Goal: Information Seeking & Learning: Learn about a topic

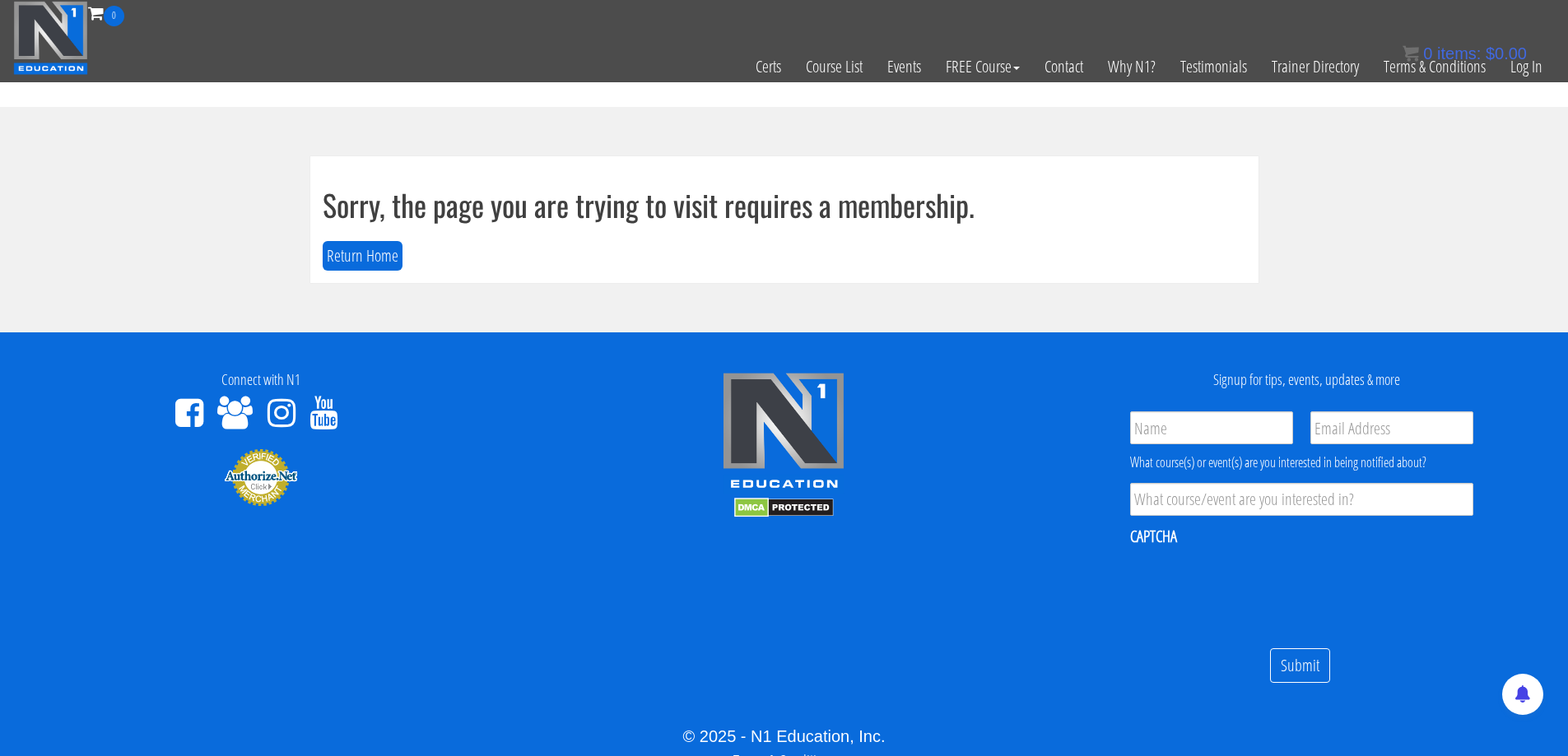
click at [1524, 65] on div "0 items: $ 0.00" at bounding box center [1464, 53] width 125 height 25
click at [1527, 68] on link "Log In" at bounding box center [1526, 66] width 57 height 81
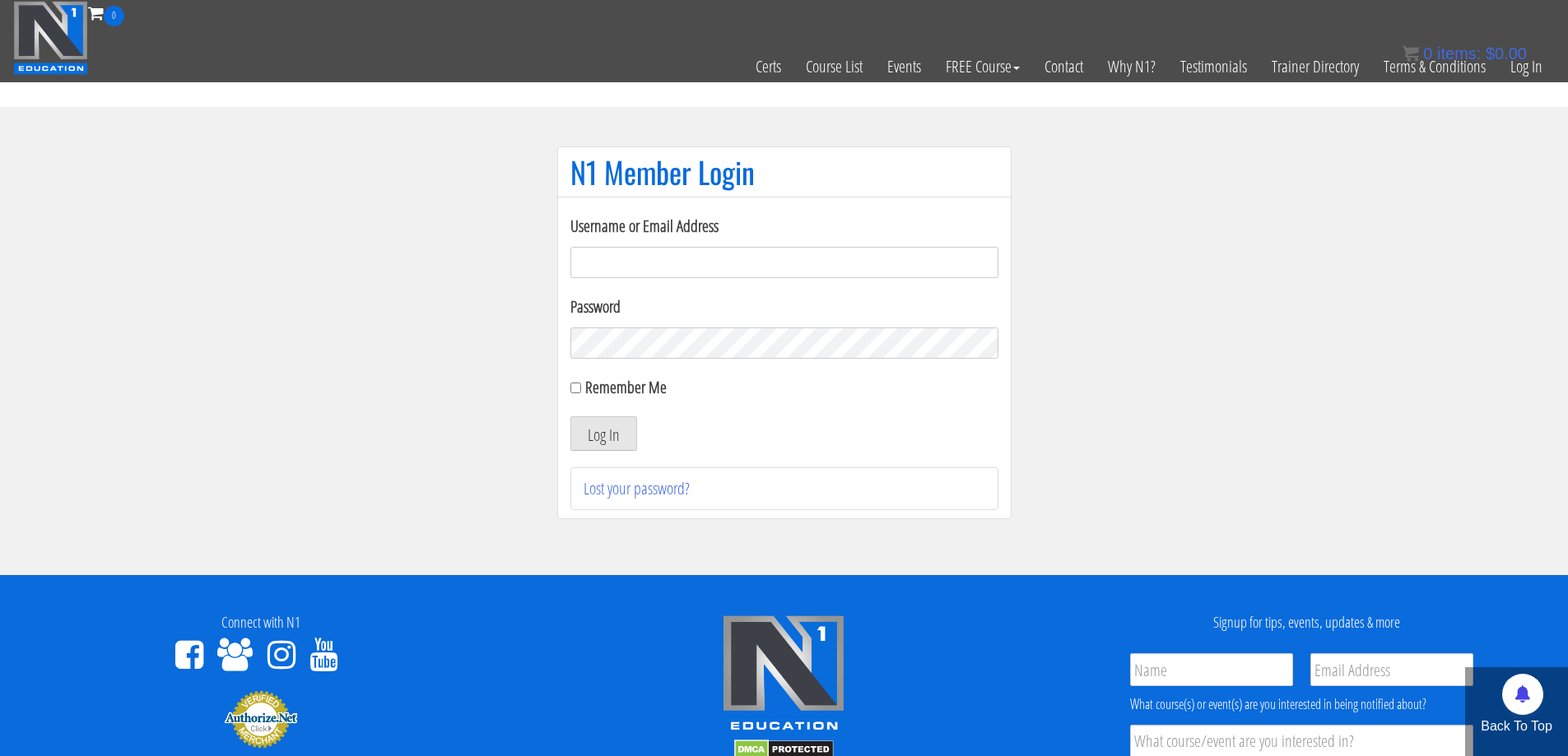
click at [692, 261] on input "Username or Email Address" at bounding box center [785, 262] width 428 height 31
type input "[EMAIL_ADDRESS][DOMAIN_NAME]"
click at [609, 427] on button "Log In" at bounding box center [604, 433] width 67 height 35
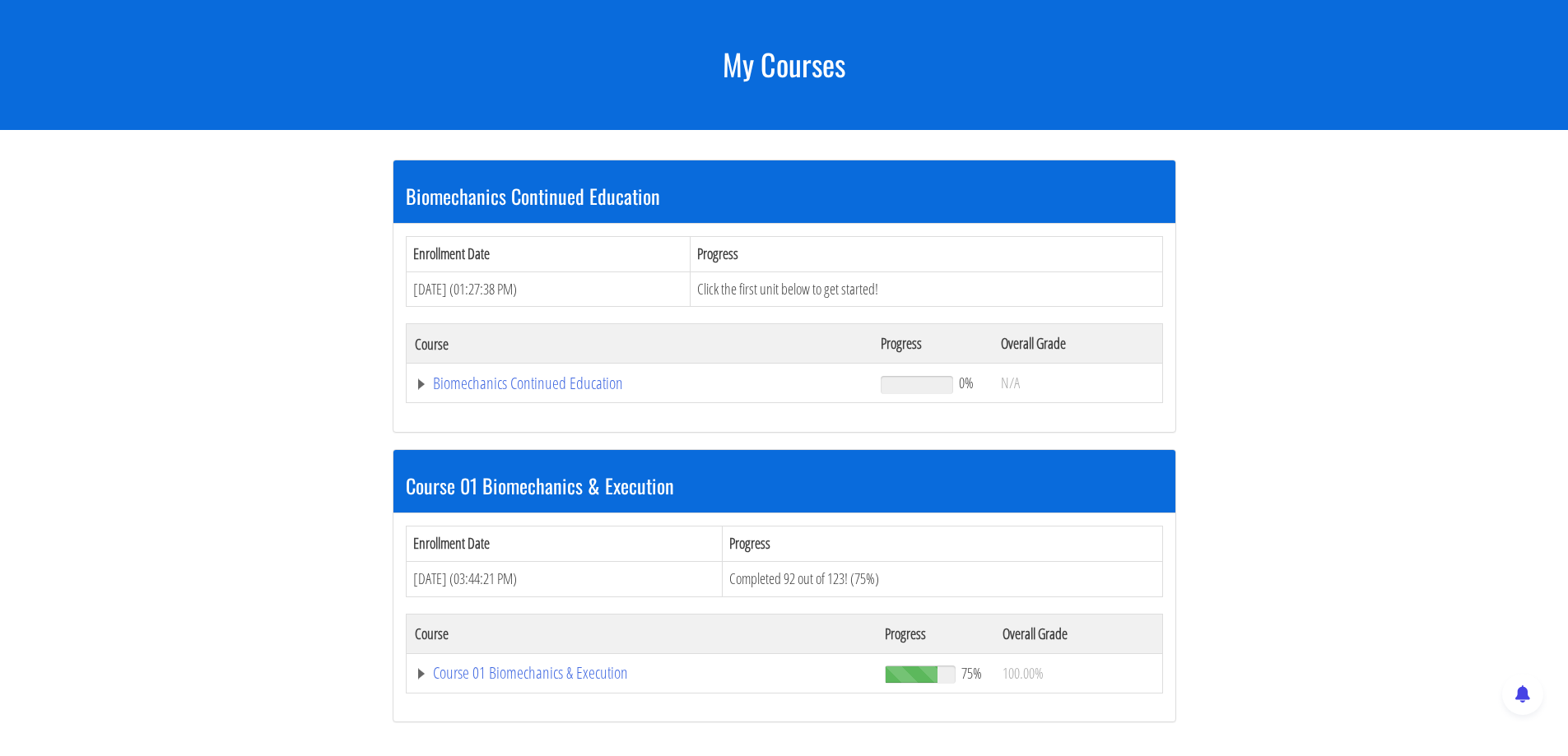
scroll to position [274, 0]
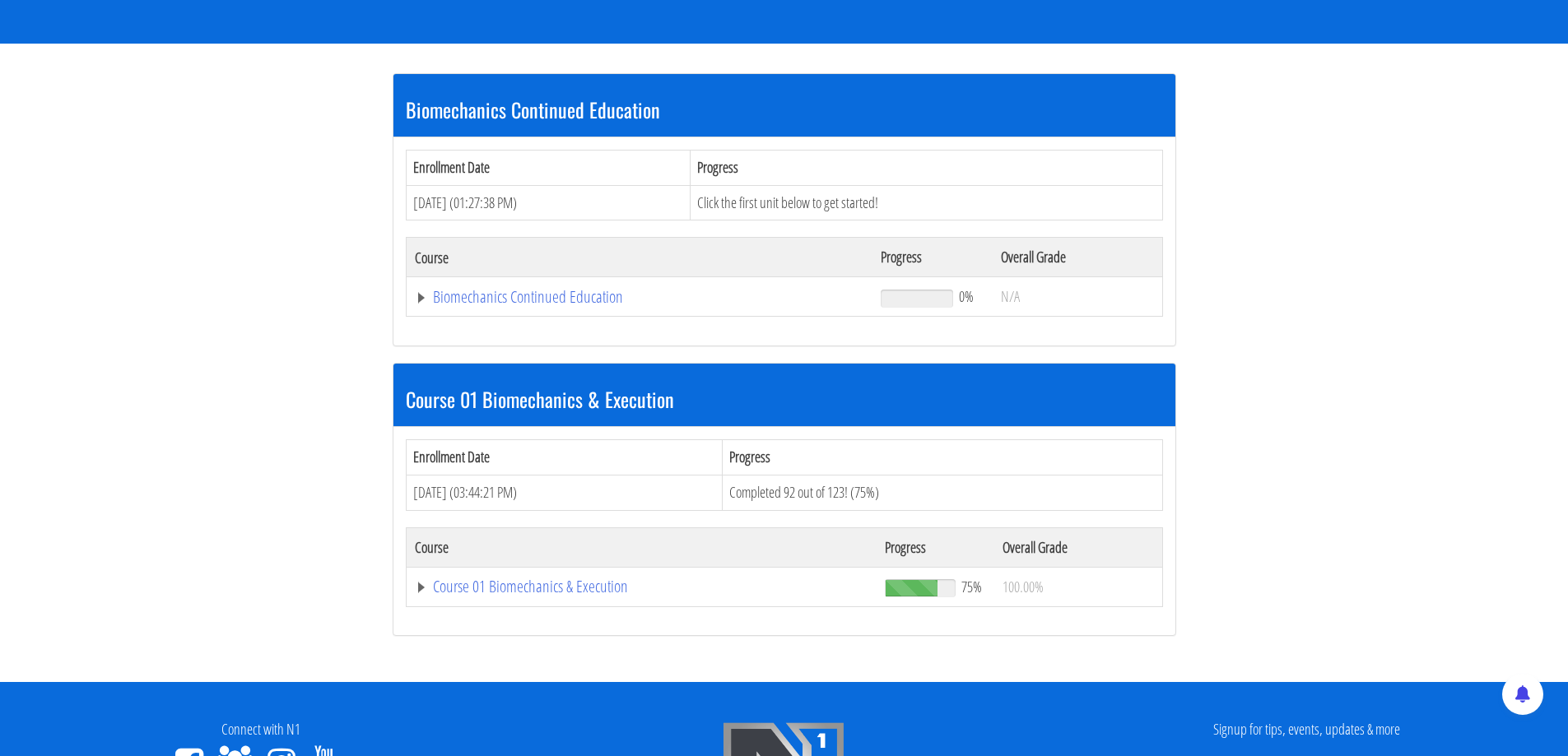
click at [502, 317] on td "Course 01 Biomechanics & Execution" at bounding box center [639, 297] width 467 height 40
click at [506, 306] on link "Course 01 Biomechanics & Execution" at bounding box center [640, 297] width 450 height 17
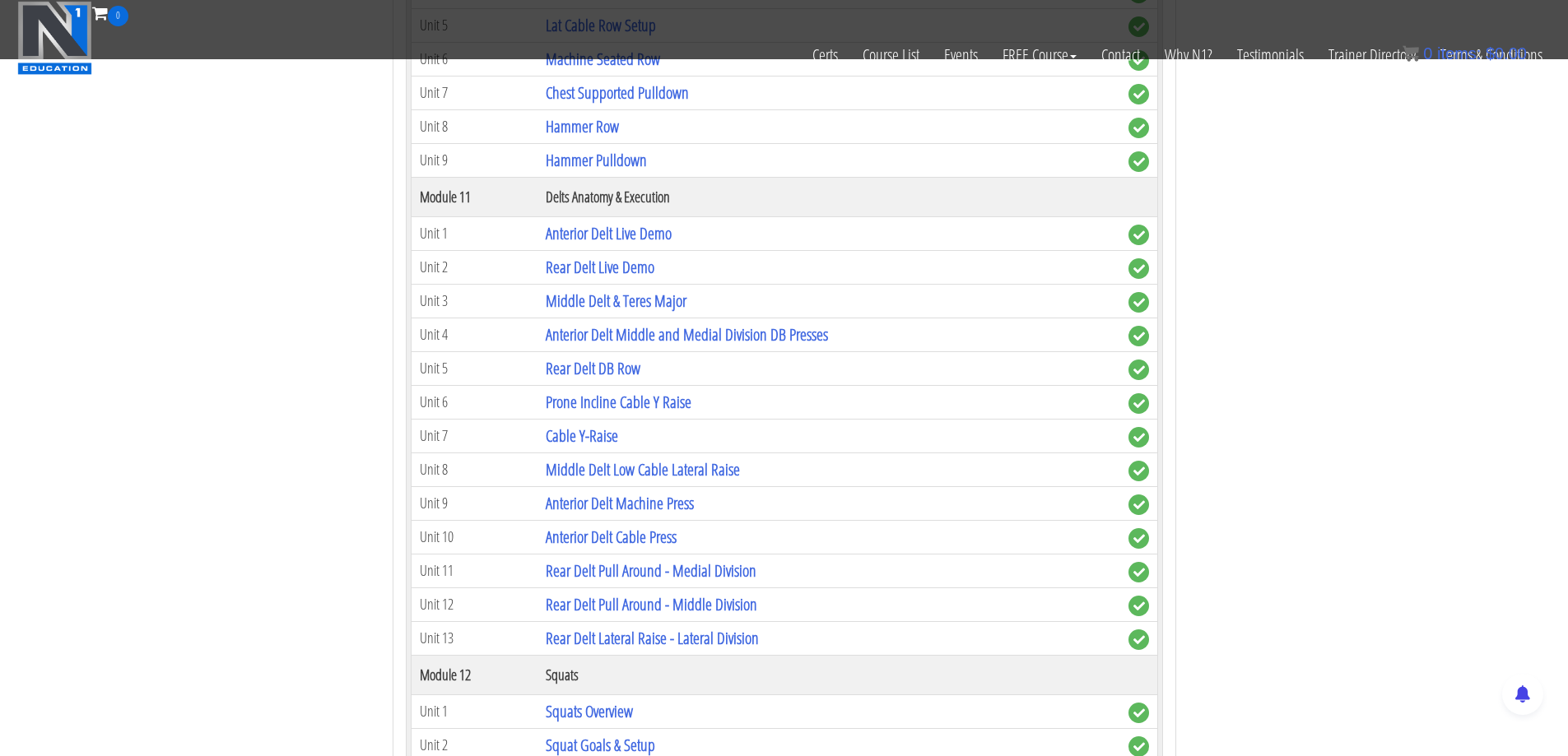
scroll to position [4253, 0]
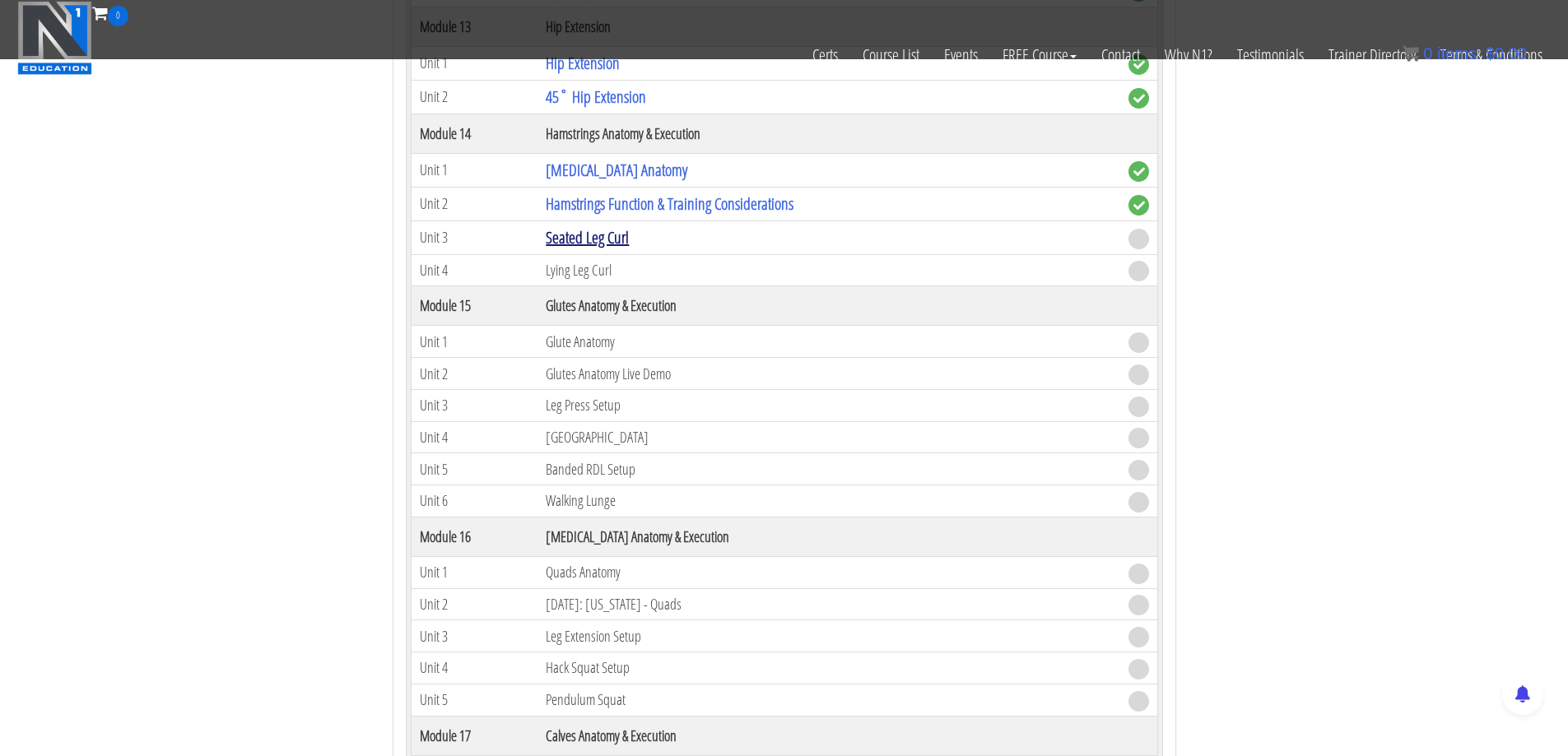
click at [614, 235] on link "Seated Leg Curl" at bounding box center [587, 237] width 83 height 22
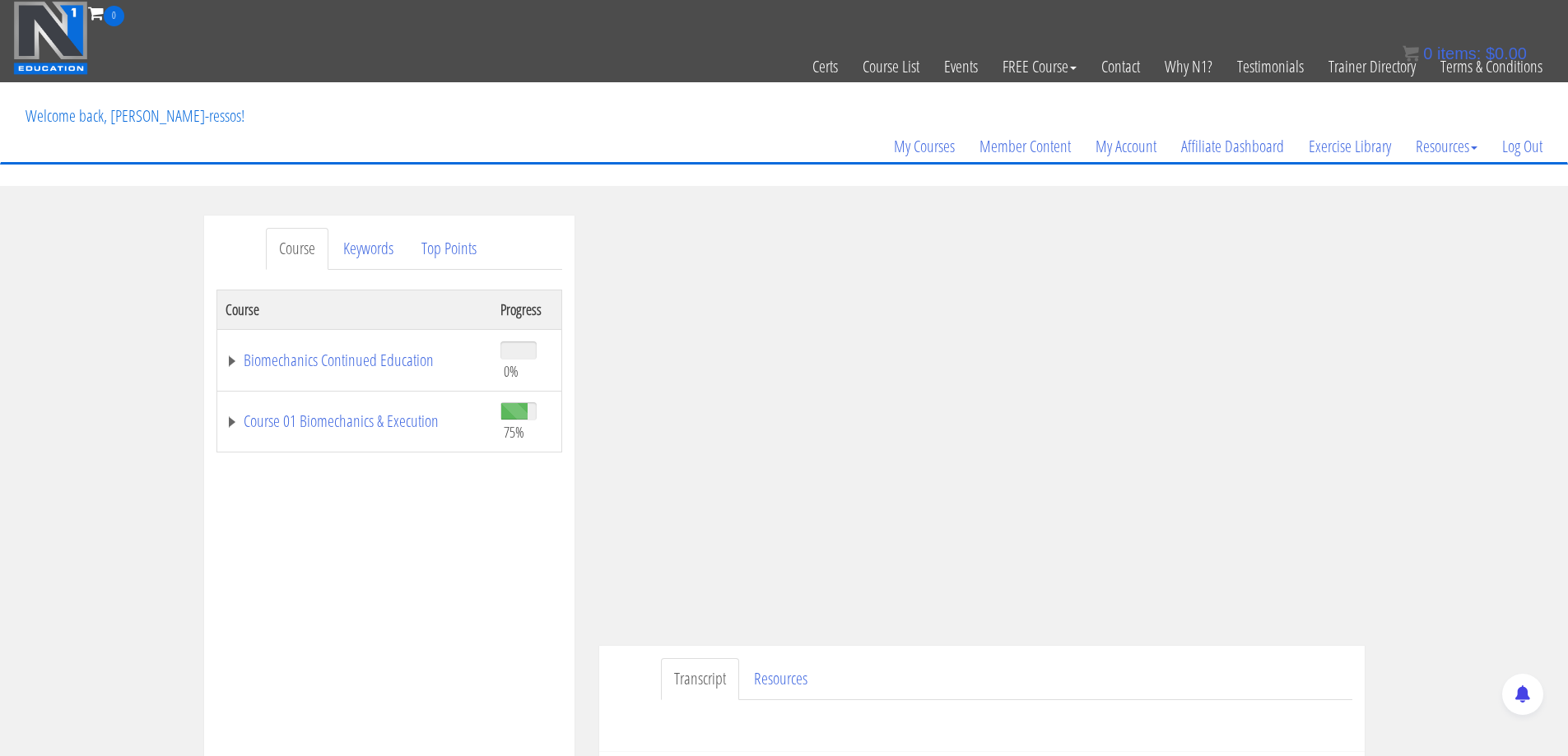
click at [1437, 371] on div "Course Keywords Top Points Course Progress Biomechanics Continued Education 0% …" at bounding box center [784, 681] width 1568 height 930
